Goal: Transaction & Acquisition: Purchase product/service

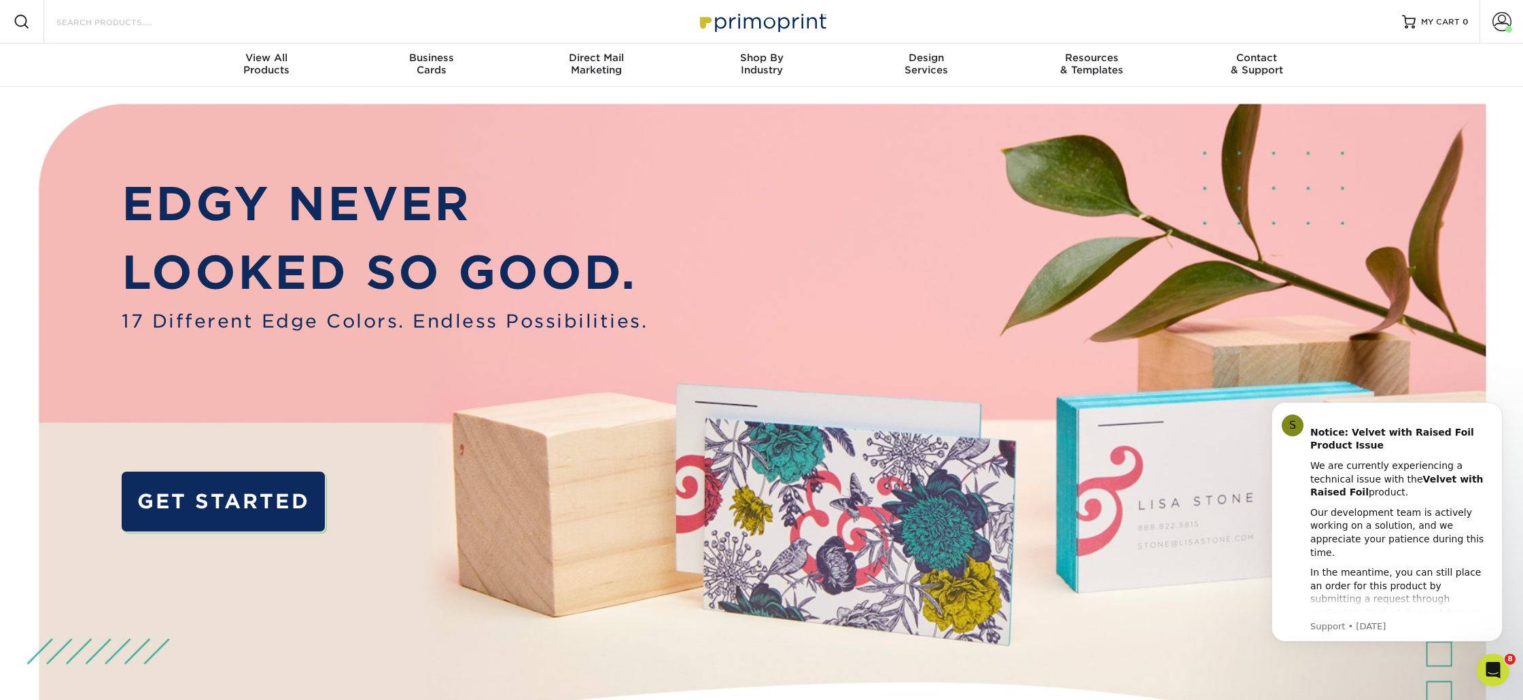
click at [167, 17] on input "Search Products" at bounding box center [121, 22] width 133 height 16
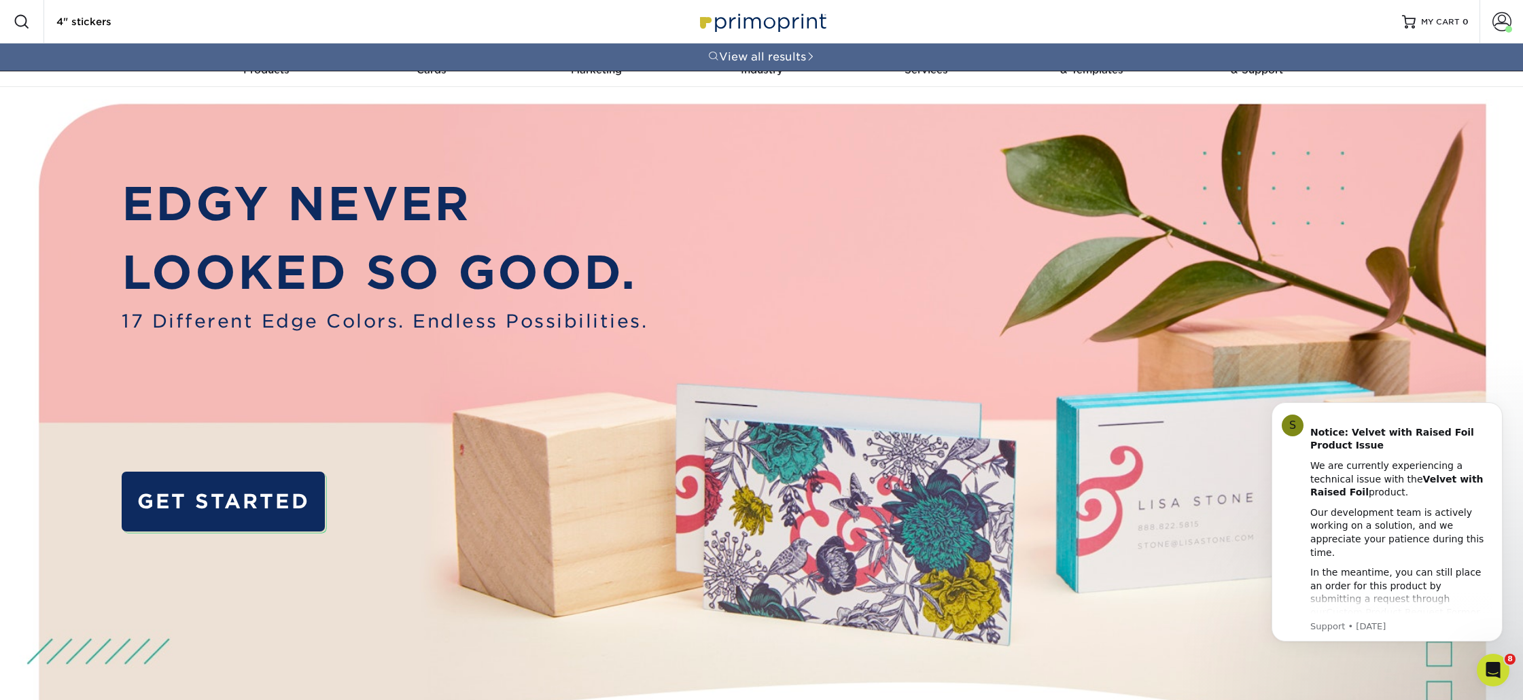
type input "4" stickers"
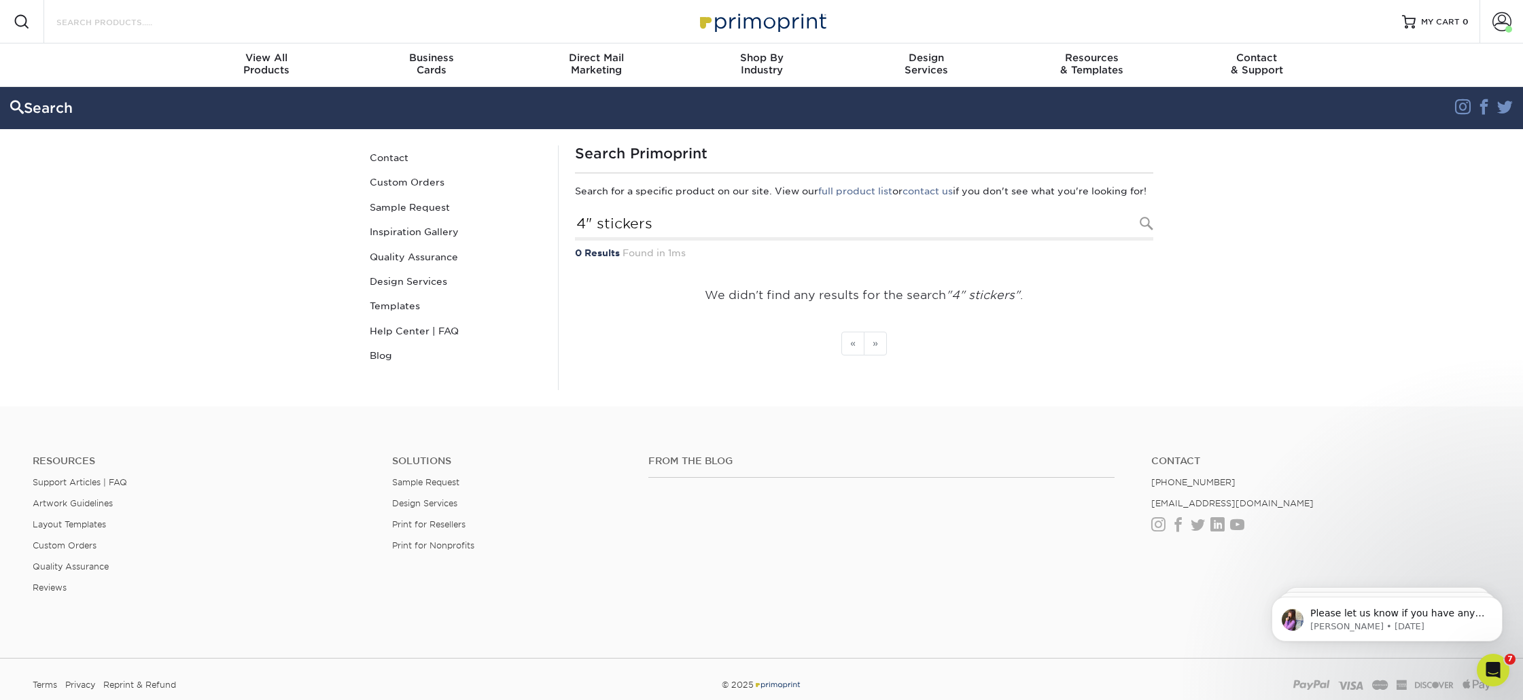
click at [105, 22] on input "Search Products" at bounding box center [121, 22] width 133 height 16
